Goal: Information Seeking & Learning: Compare options

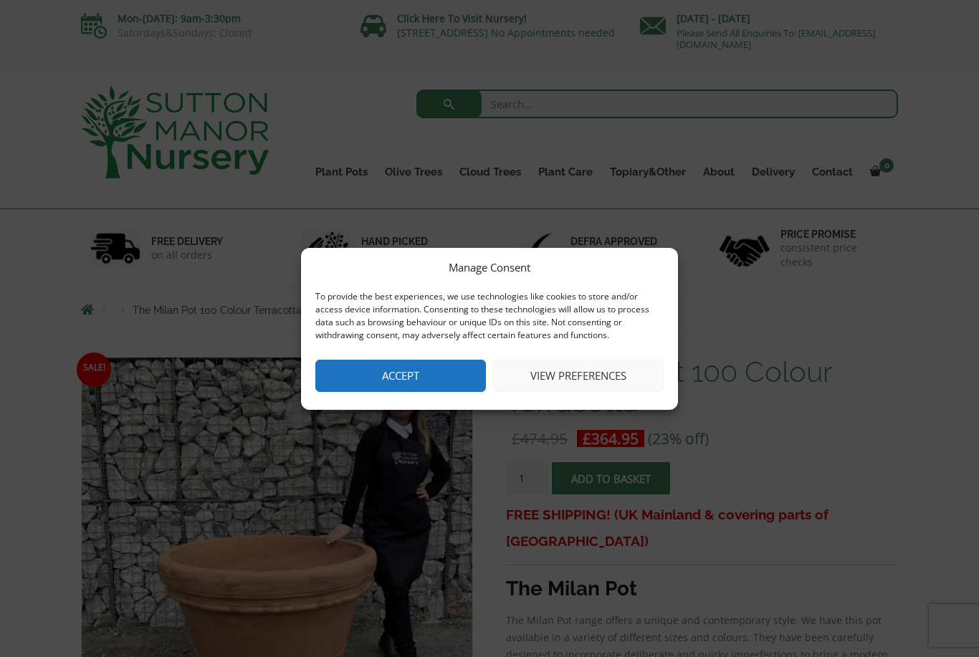
click at [421, 381] on button "Accept" at bounding box center [400, 376] width 171 height 32
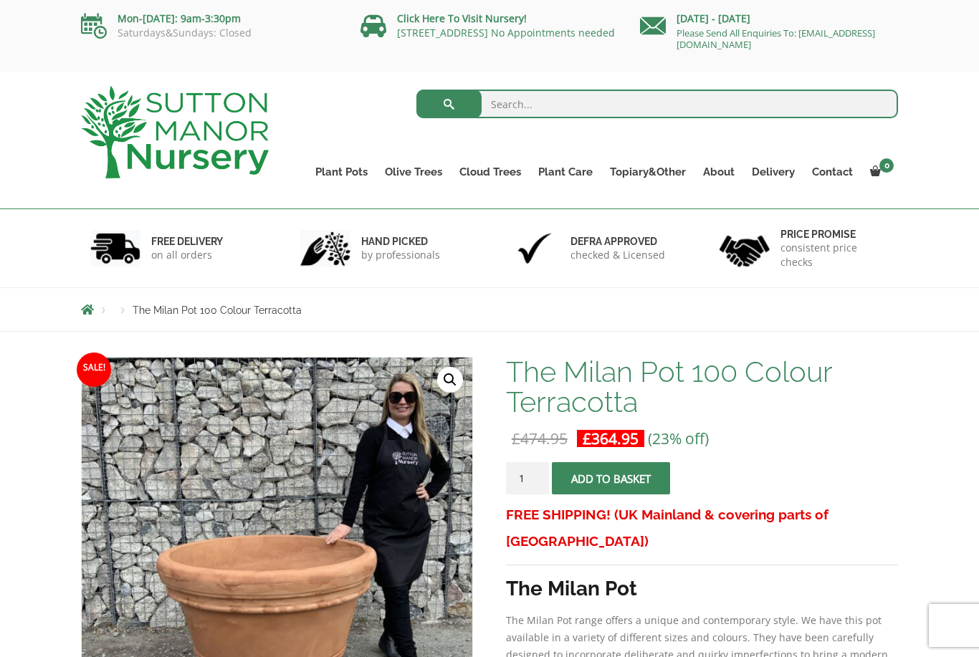
click at [0, 0] on link "100% Italian Terracotta" at bounding box center [0, 0] width 0 height 0
click at [513, 107] on input "search" at bounding box center [657, 104] width 482 height 29
type input "Terracotta pot"
click at [449, 104] on button "submit" at bounding box center [448, 104] width 65 height 29
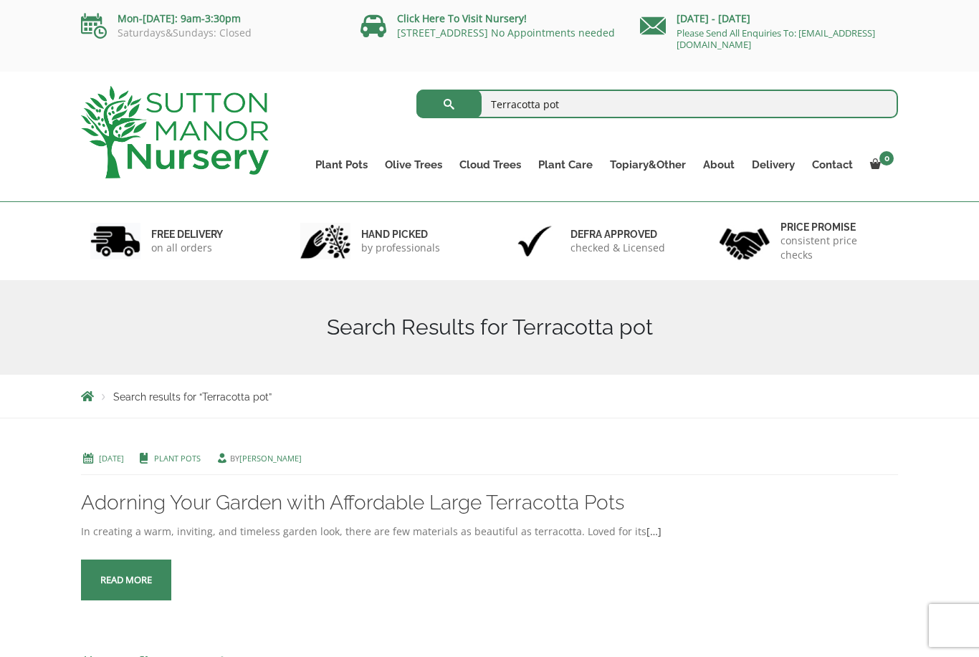
click at [0, 0] on link "Rolled Rim Classico" at bounding box center [0, 0] width 0 height 0
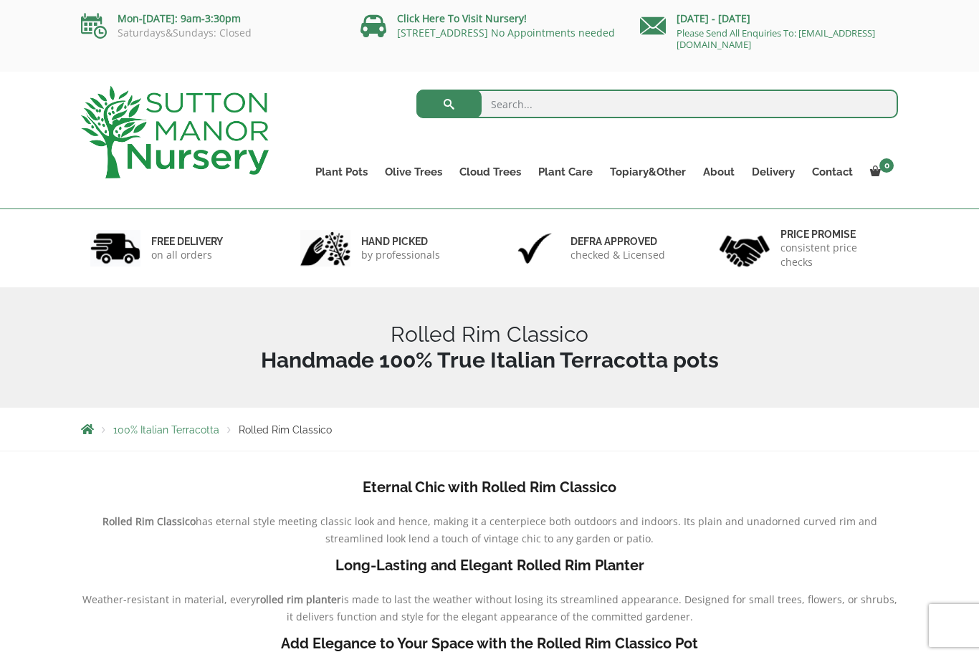
click at [0, 0] on link "Glazed Pots" at bounding box center [0, 0] width 0 height 0
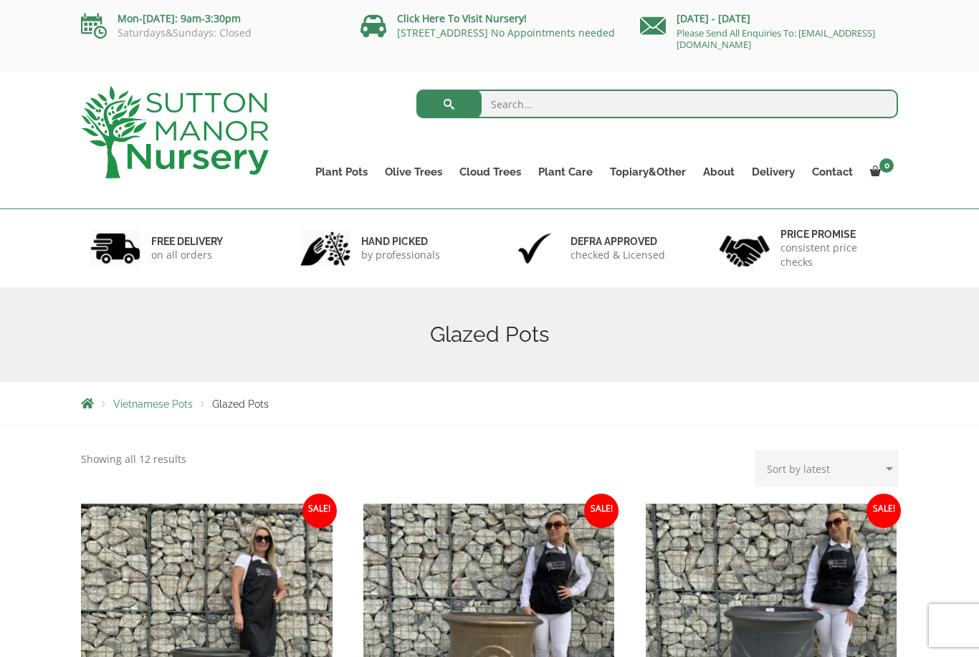
click at [0, 0] on link "The Old Stone Pots" at bounding box center [0, 0] width 0 height 0
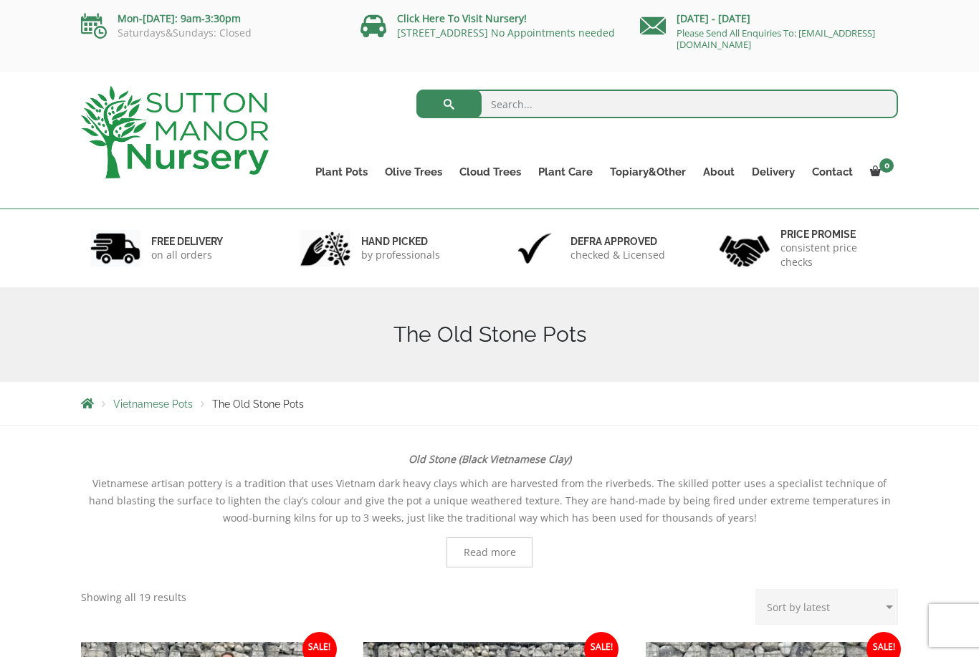
click at [874, 636] on span "Sale!" at bounding box center [884, 649] width 34 height 34
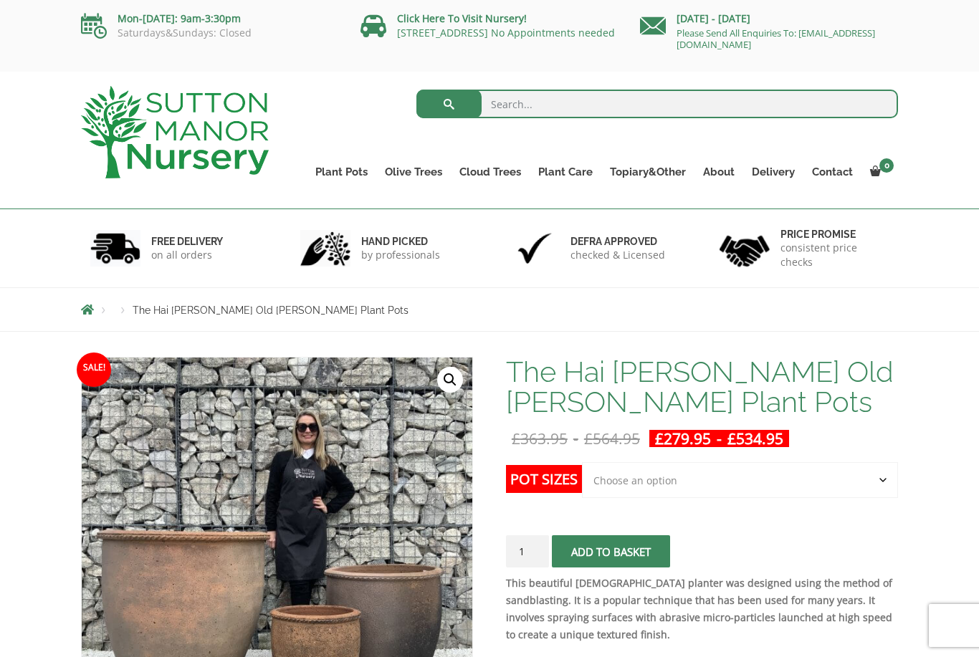
click at [0, 0] on link "Big Bell Pots" at bounding box center [0, 0] width 0 height 0
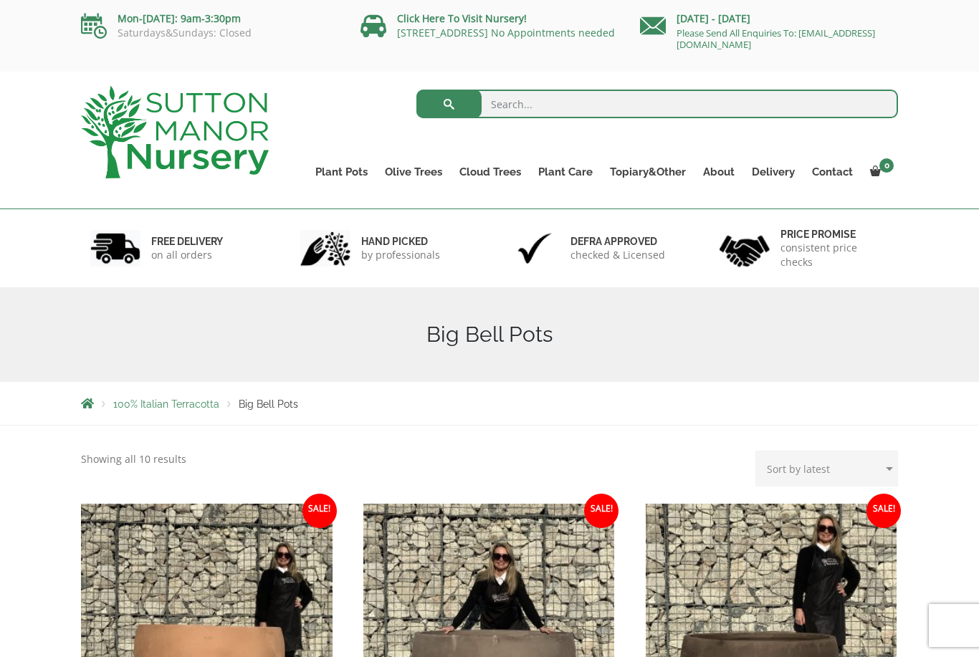
click at [0, 0] on link "Squares And Troughs" at bounding box center [0, 0] width 0 height 0
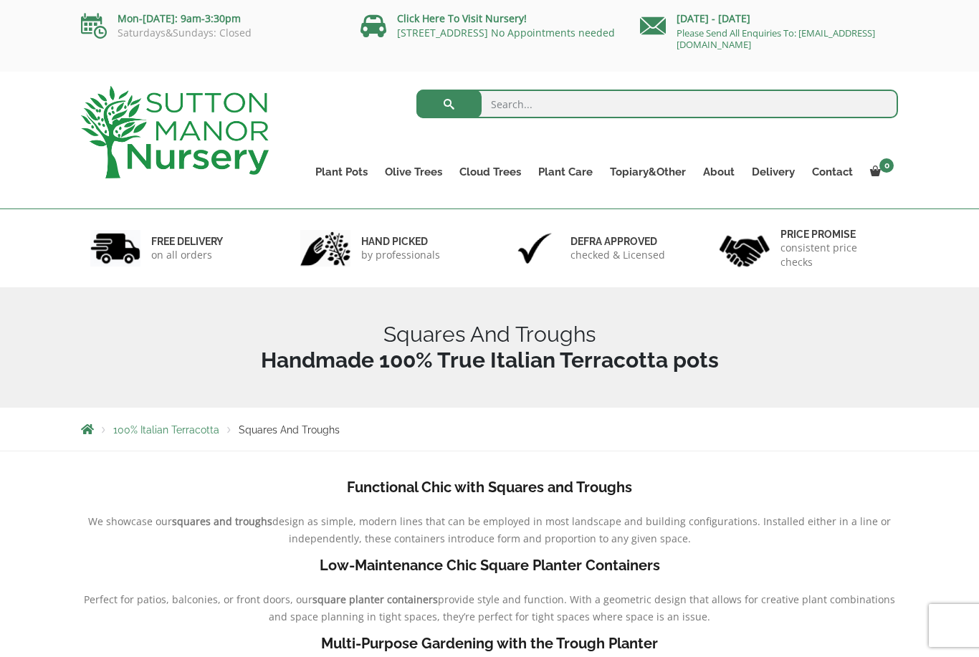
click at [0, 0] on link "Cylinders Traditionals" at bounding box center [0, 0] width 0 height 0
